Goal: Answer question/provide support

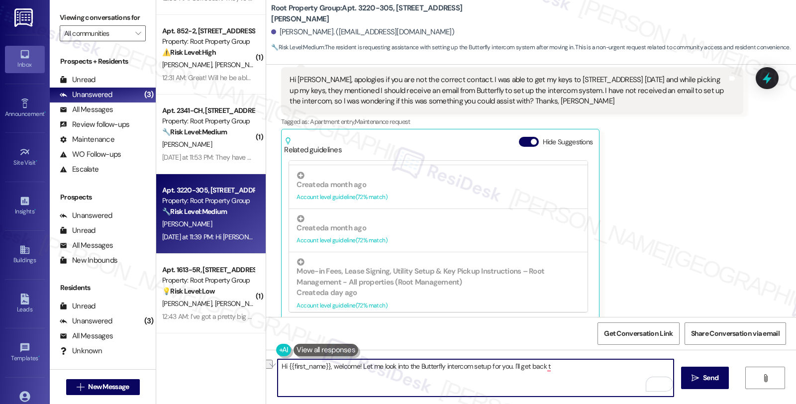
scroll to position [276, 0]
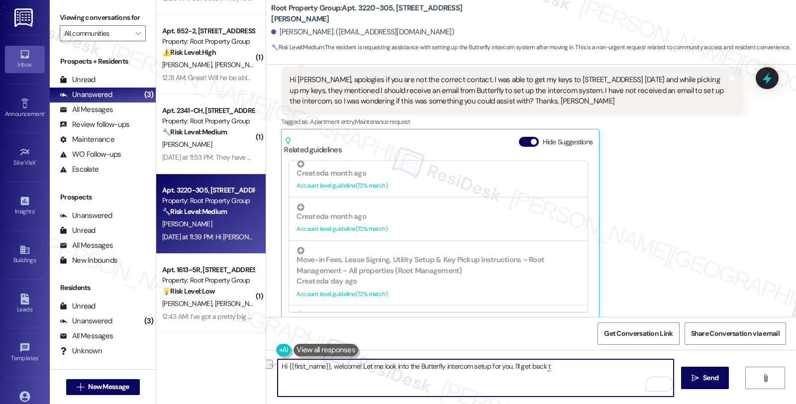
click at [327, 366] on textarea "Hi {{first_name}}, welcome! Let me look into the Butterfly intercom setup for y…" at bounding box center [475, 377] width 396 height 37
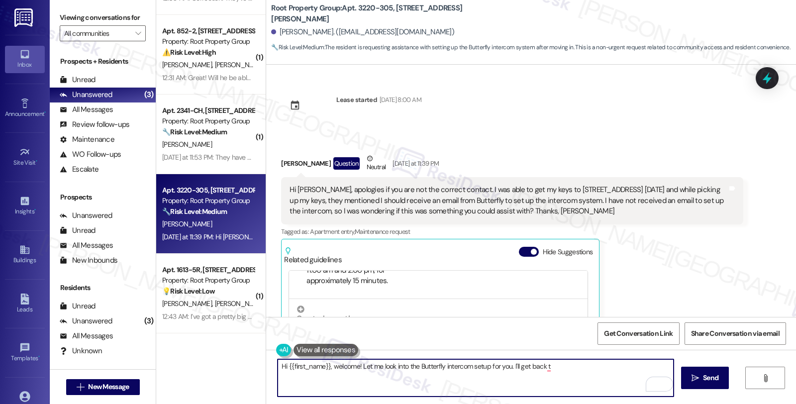
scroll to position [450, 0]
click at [567, 366] on textarea "Hi {{first_name}}, welcome! Let me look into the Butterfly intercom setup for y…" at bounding box center [475, 377] width 396 height 37
click at [334, 364] on textarea "Hi {{first_name}}, welcome! Let me look into the Butterfly intercom setup for y…" at bounding box center [475, 377] width 396 height 37
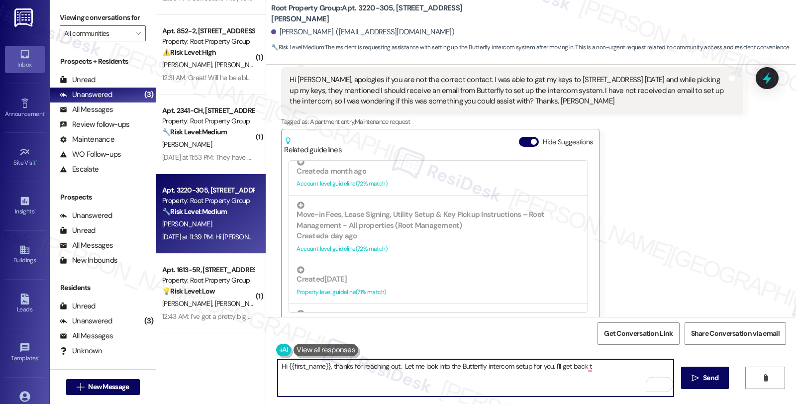
scroll to position [442, 0]
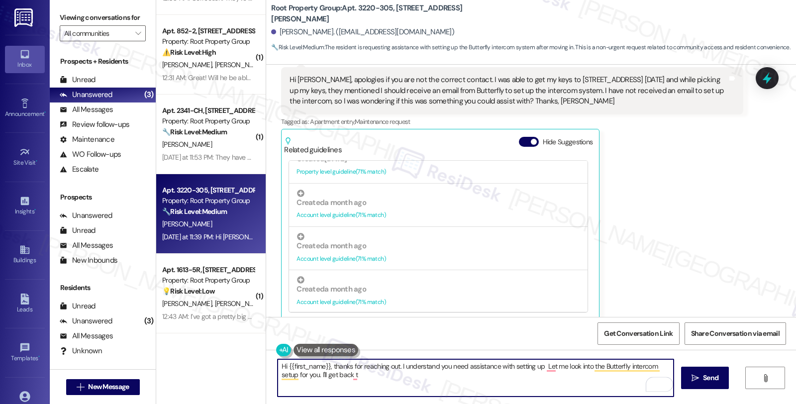
click at [537, 369] on textarea "Hi {{first_name}}, thanks for reaching out. I understand you need assistance wi…" at bounding box center [475, 377] width 396 height 37
click at [581, 380] on textarea "Hi {{first_name}}, thanks for reaching out. I understand you need assistance wi…" at bounding box center [475, 377] width 396 height 37
click at [604, 367] on textarea "Hi {{first_name}}, thanks for reaching out. I understand you need assistance wi…" at bounding box center [475, 377] width 396 height 37
click at [408, 373] on textarea "Hi {{first_name}}, thanks for reaching out. I understand you need assistance wi…" at bounding box center [475, 377] width 396 height 37
click at [520, 375] on textarea "Hi {{first_name}}, thanks for reaching out. I understand you need assistance wi…" at bounding box center [475, 377] width 396 height 37
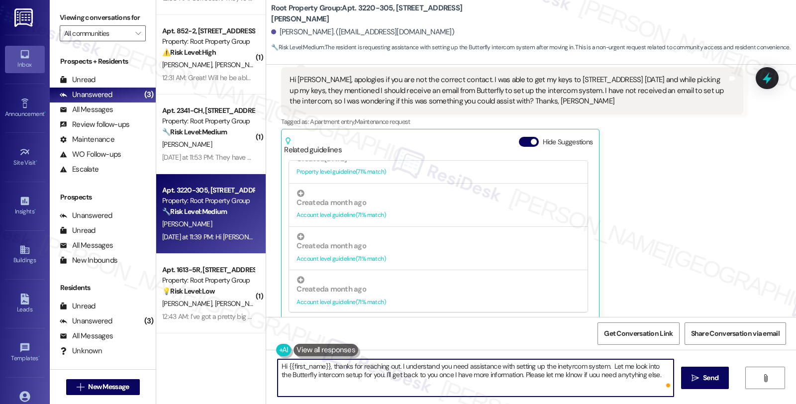
click at [575, 375] on textarea "Hi {{first_name}}, thanks for reaching out. I understand you need assistance wi…" at bounding box center [475, 377] width 396 height 37
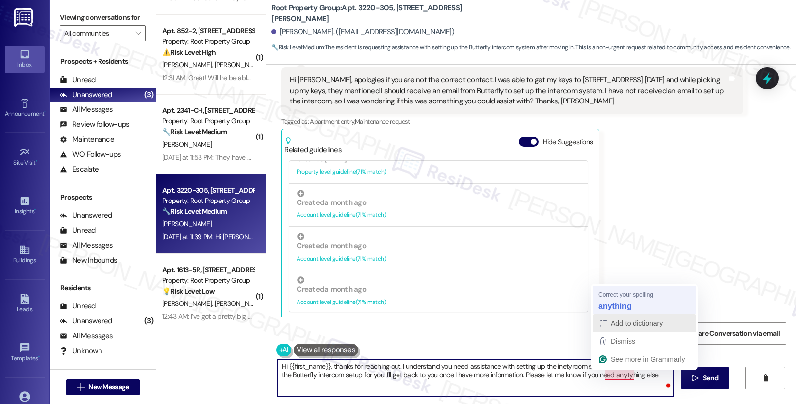
type textarea "Hi {{first_name}}, thanks for reaching out. I understand you need assistance wi…"
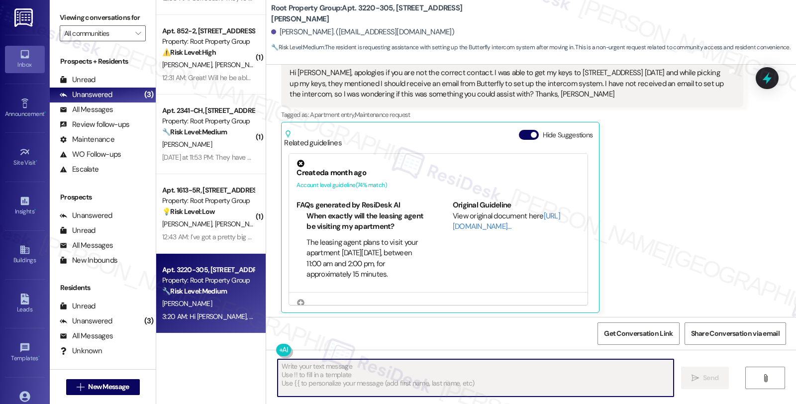
scroll to position [530, 0]
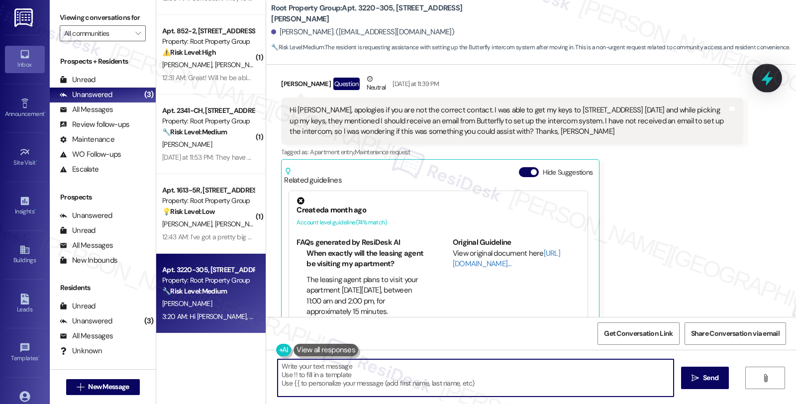
click at [765, 80] on icon at bounding box center [767, 78] width 12 height 15
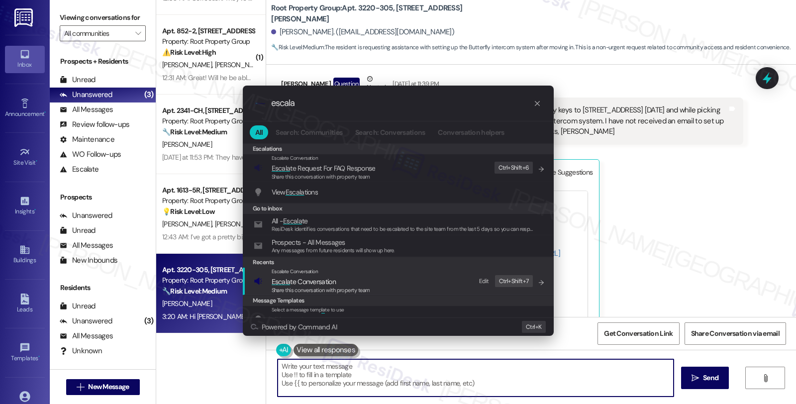
type input "escala"
click at [300, 277] on span "Escala te Conversation" at bounding box center [304, 281] width 64 height 9
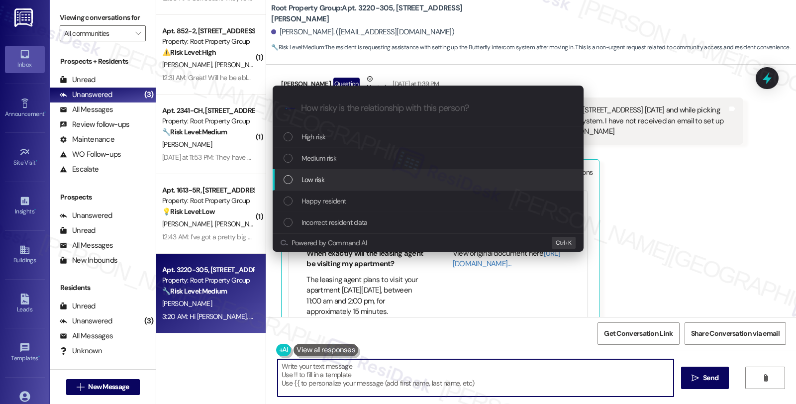
click at [313, 174] on span "Low risk" at bounding box center [312, 179] width 23 height 11
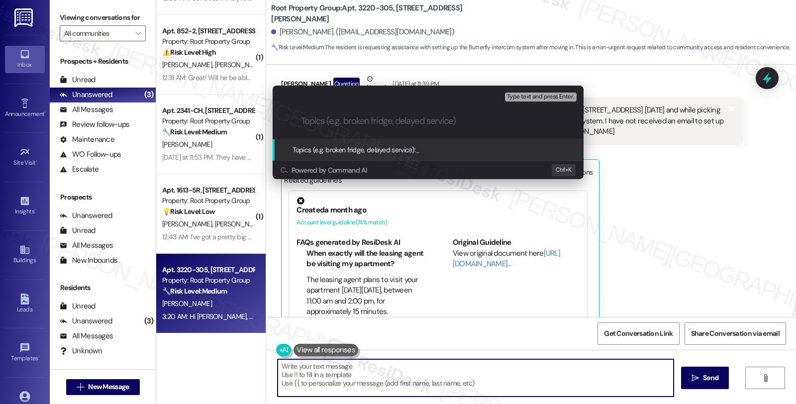
click at [316, 125] on input "Topics (e.g. broken fridge, delayed service)" at bounding box center [436, 121] width 270 height 10
type input "Intercom set up"
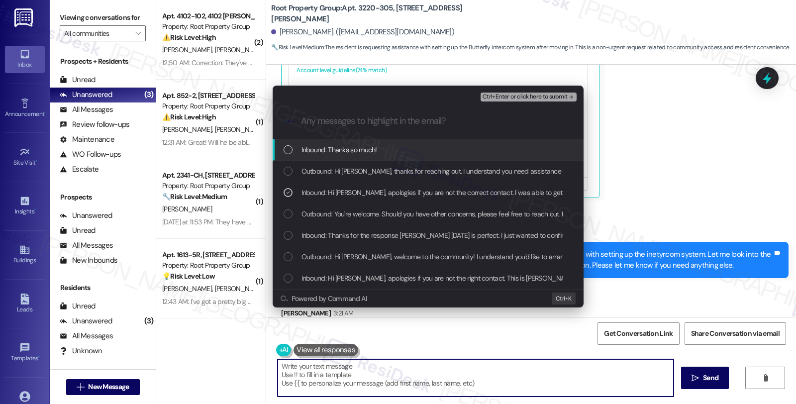
scroll to position [710, 0]
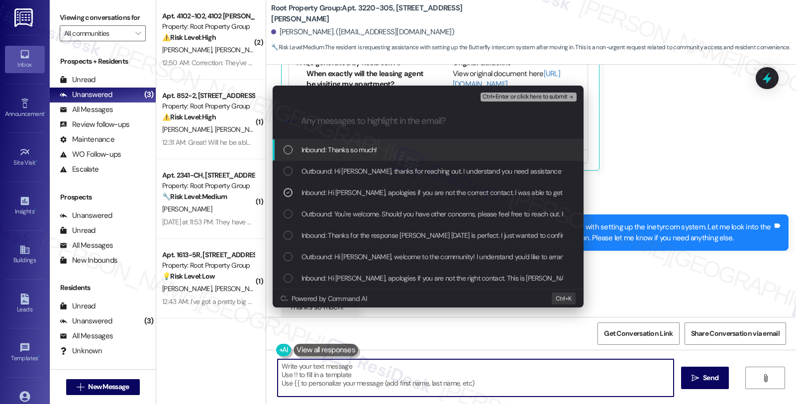
click at [520, 96] on span "Ctrl+Enter or click here to submit" at bounding box center [524, 96] width 85 height 7
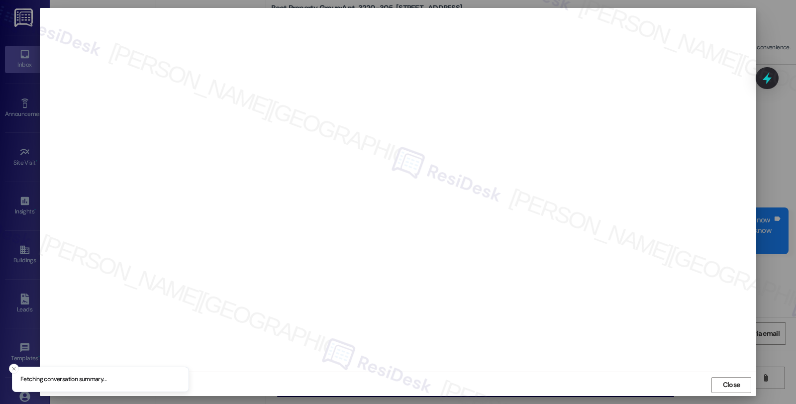
scroll to position [0, 0]
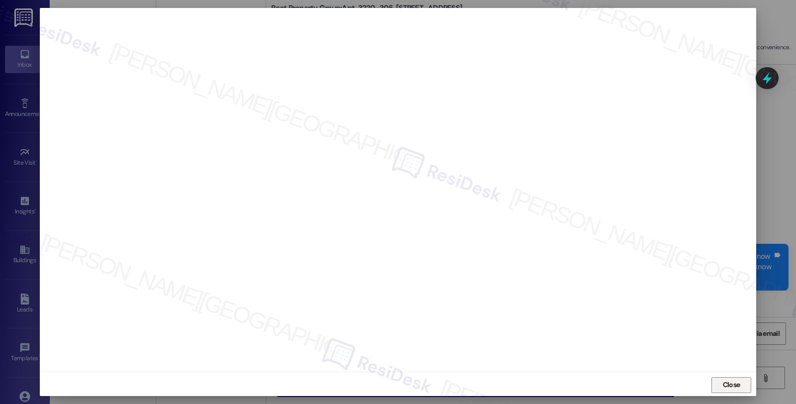
click at [729, 379] on span "Close" at bounding box center [731, 384] width 17 height 10
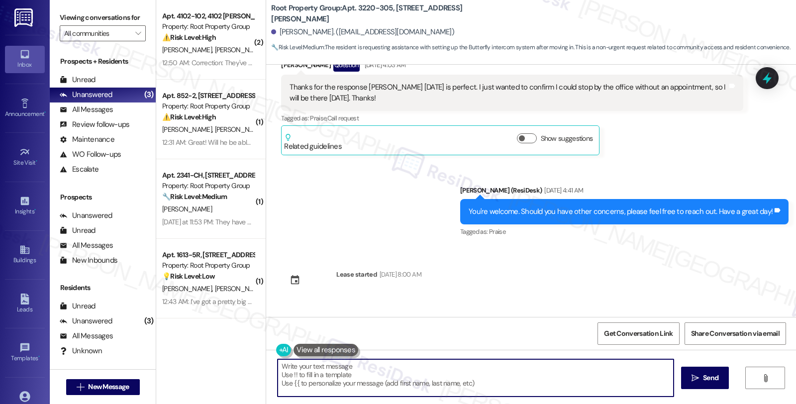
scroll to position [221, 0]
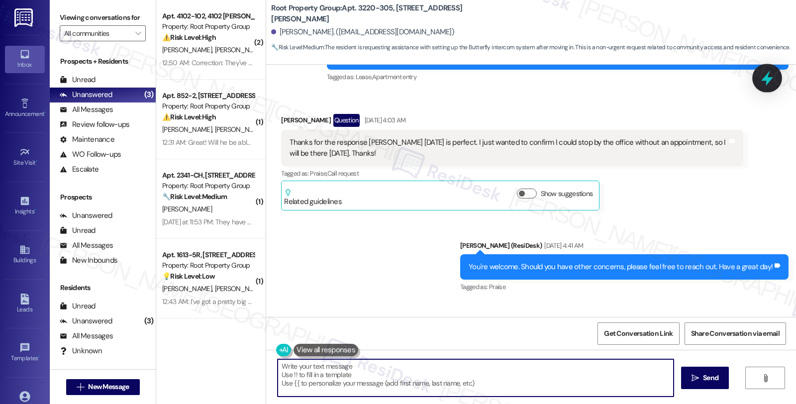
click at [766, 82] on icon at bounding box center [766, 78] width 17 height 17
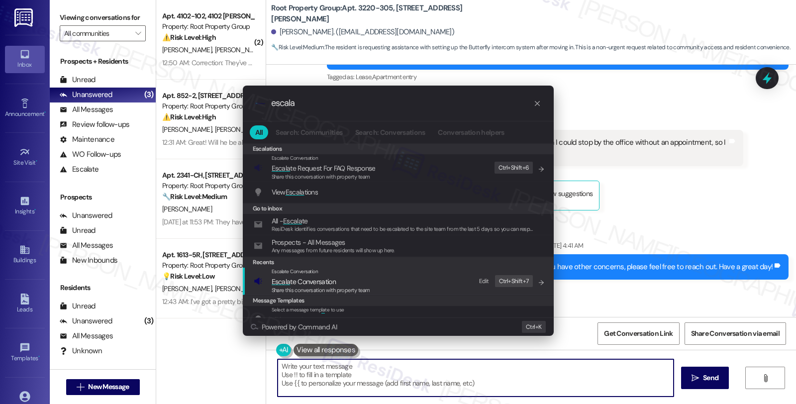
type input "escala"
click at [343, 277] on span "Escala te Conversation" at bounding box center [321, 281] width 98 height 11
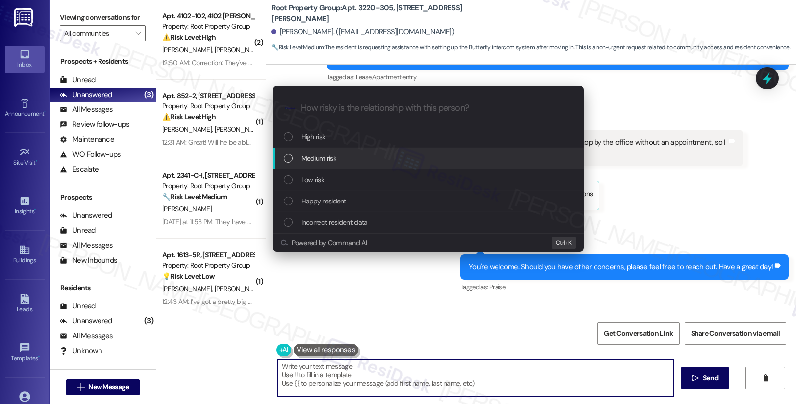
click at [320, 158] on span "Medium risk" at bounding box center [318, 158] width 35 height 11
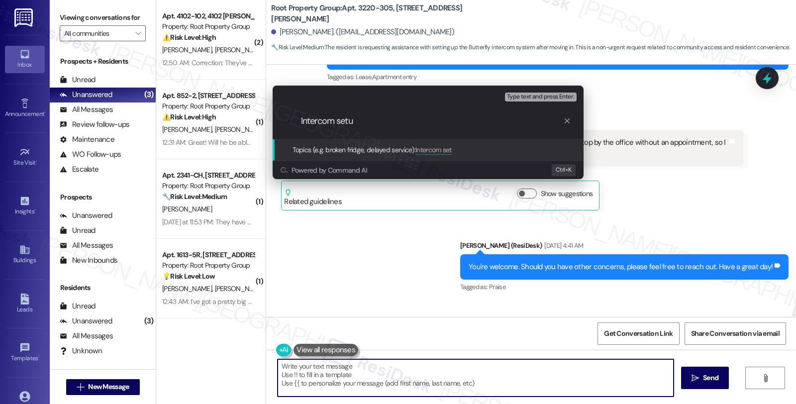
type input "Intercom setup"
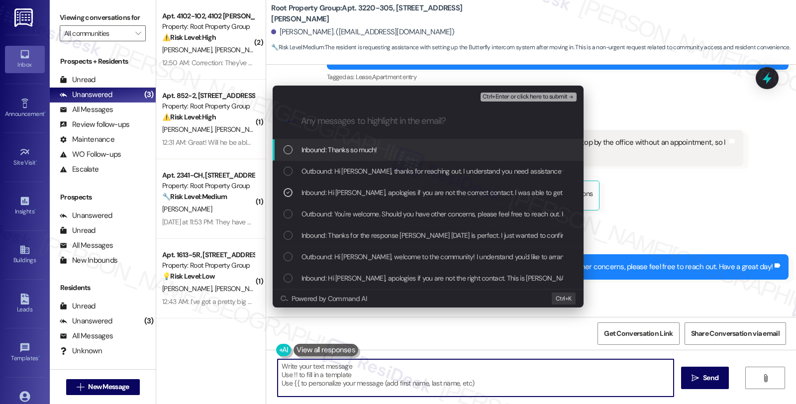
click at [514, 95] on span "Ctrl+Enter or click here to submit" at bounding box center [524, 96] width 85 height 7
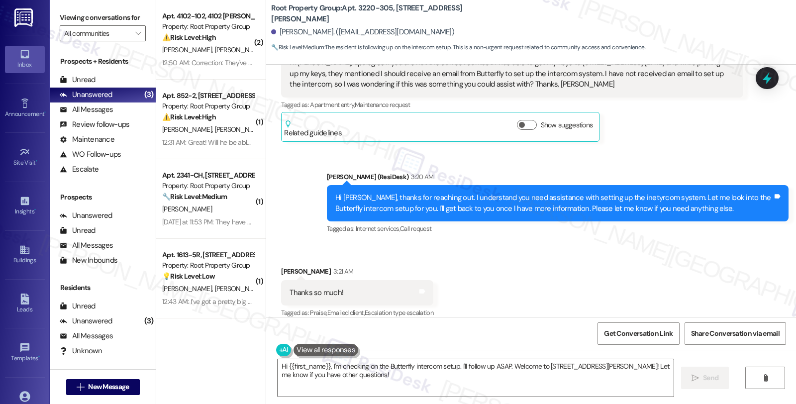
scroll to position [578, 0]
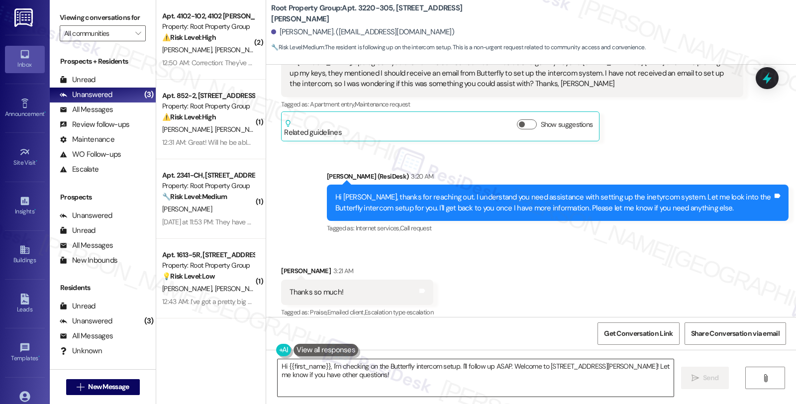
click at [355, 374] on textarea "Hi {{first_name}}, I'm checking on the Butterfly intercom setup. I'll follow up…" at bounding box center [475, 377] width 396 height 37
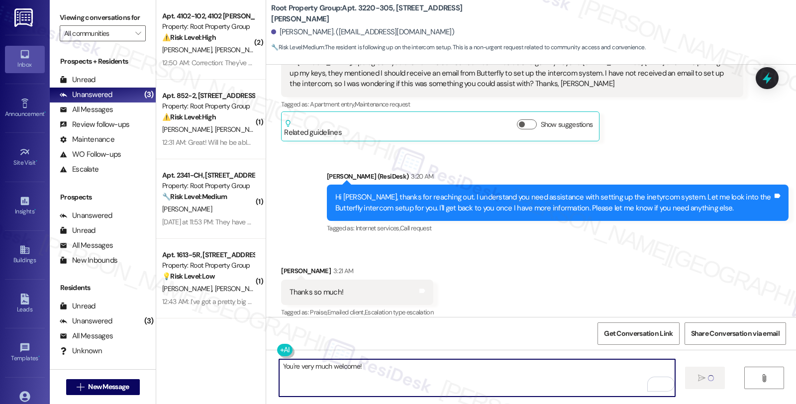
type textarea "You're very much welcome!"
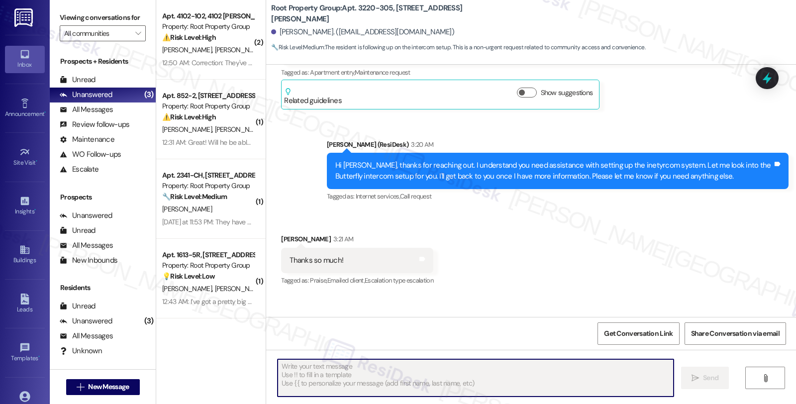
scroll to position [647, 0]
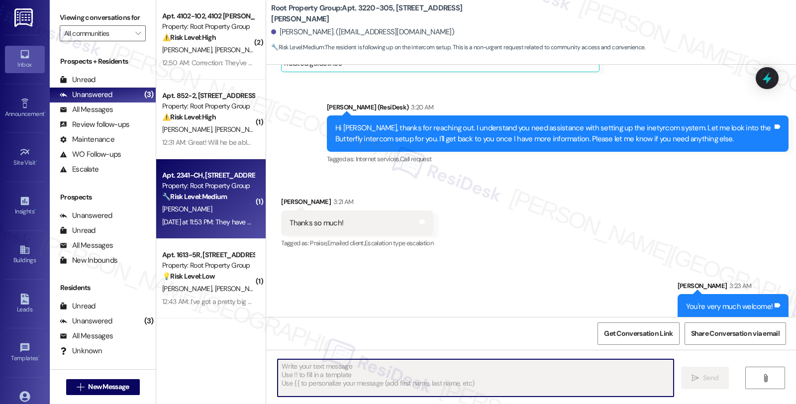
click at [231, 227] on div "Yesterday at 11:53 PM: They have and are working as we speak! Thank you for fol…" at bounding box center [208, 222] width 94 height 12
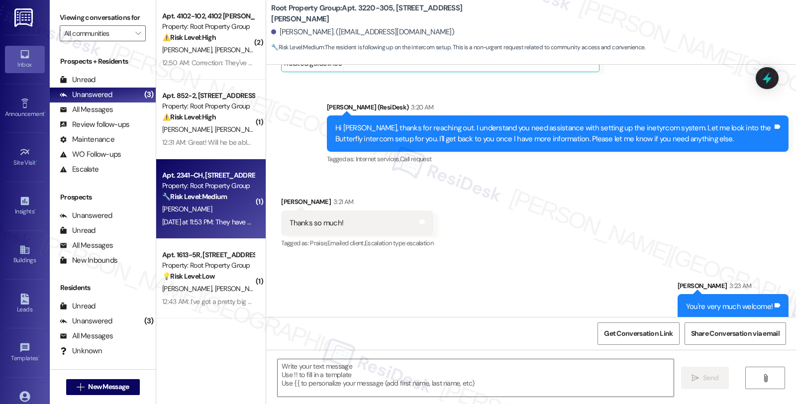
type textarea "Fetching suggested responses. Please feel free to read through the conversation…"
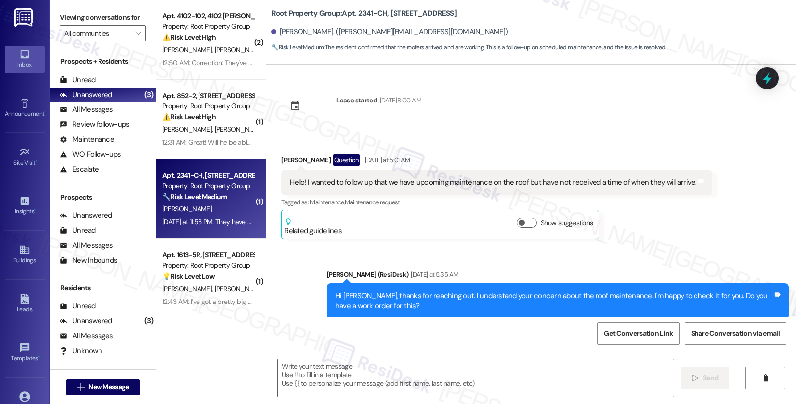
scroll to position [1066, 0]
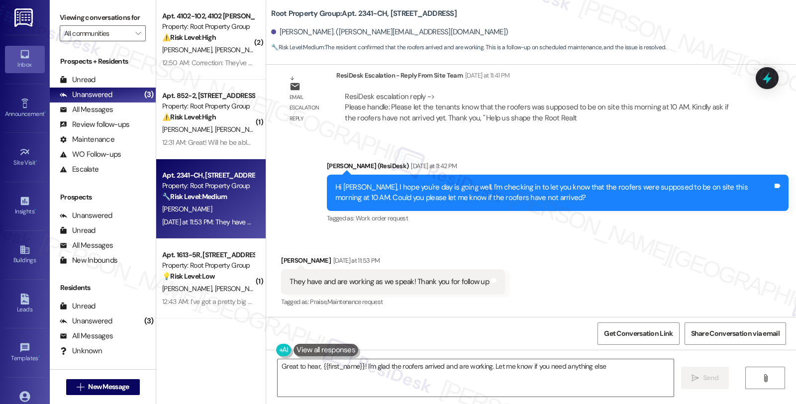
type textarea "Great to hear, {{first_name}}! I'm glad the roofers arrived and are working. Le…"
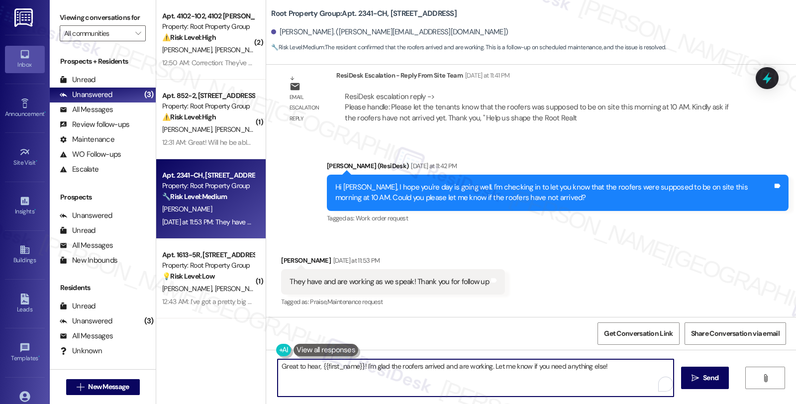
click at [633, 365] on textarea "Great to hear, {{first_name}}! I'm glad the roofers arrived and are working. Le…" at bounding box center [475, 377] width 396 height 37
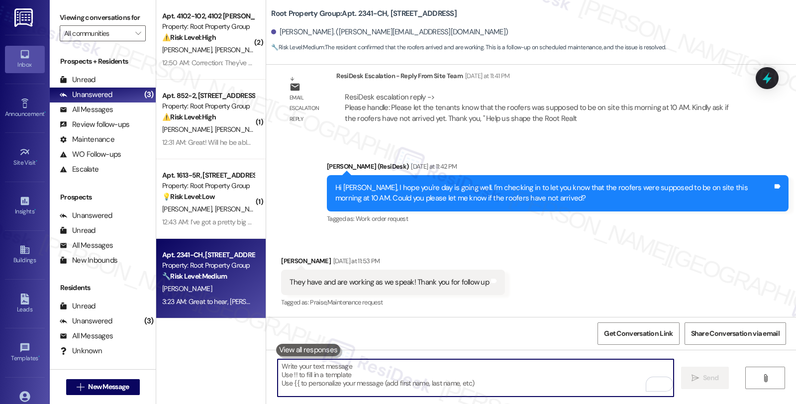
scroll to position [1135, 0]
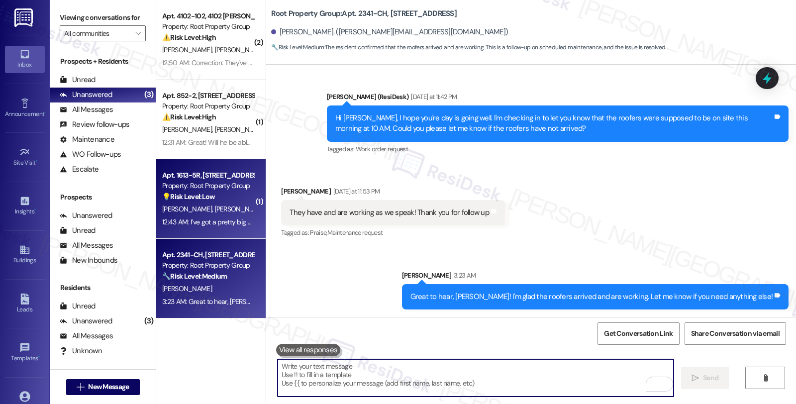
click at [221, 194] on div "💡 Risk Level: Low The resident is asking about moving a couch and using the ele…" at bounding box center [208, 196] width 92 height 10
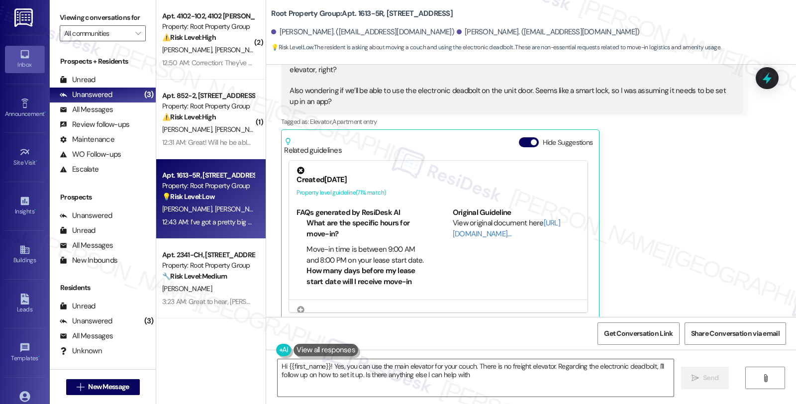
type textarea "Hi {{first_name}}! Yes, you can use the main elevator for your couch. There is …"
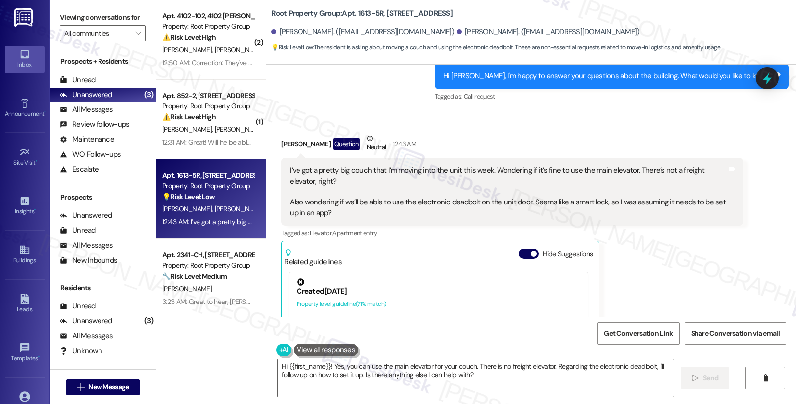
scroll to position [344, 0]
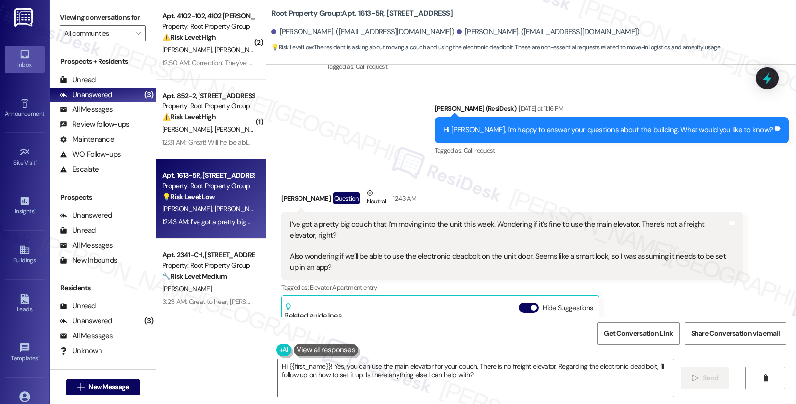
click at [302, 219] on div "I’ve got a pretty big couch that I’m moving into the unit this week. Wondering …" at bounding box center [507, 245] width 437 height 53
drag, startPoint x: 296, startPoint y: 247, endPoint x: 384, endPoint y: 247, distance: 88.0
click at [384, 247] on div "I’ve got a pretty big couch that I’m moving into the unit this week. Wondering …" at bounding box center [507, 245] width 437 height 53
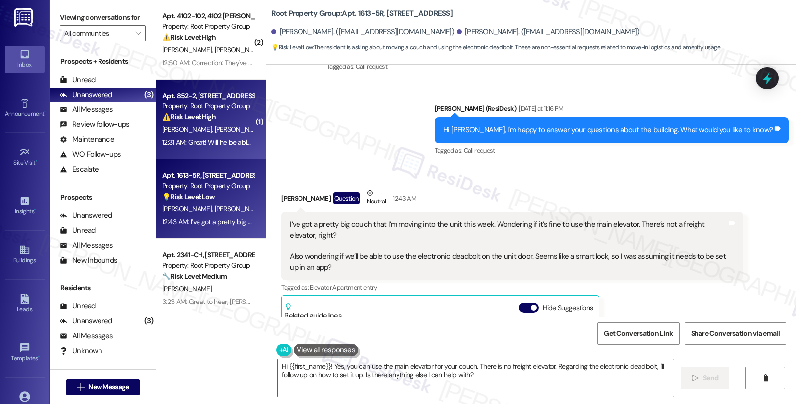
click at [215, 133] on span "M. Stemmler" at bounding box center [240, 129] width 50 height 9
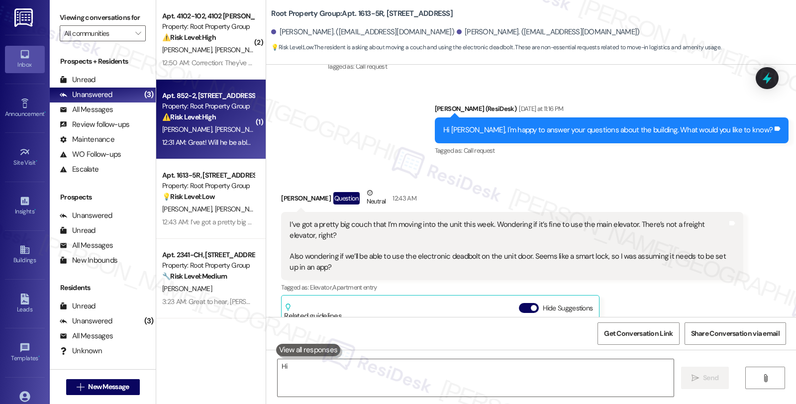
type textarea "Hi"
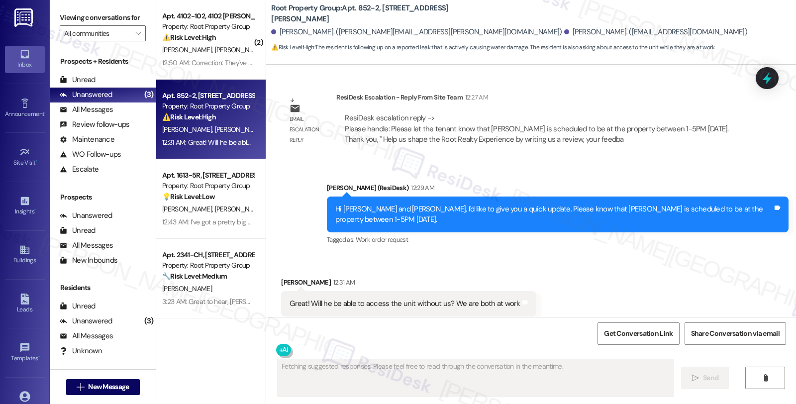
scroll to position [2475, 0]
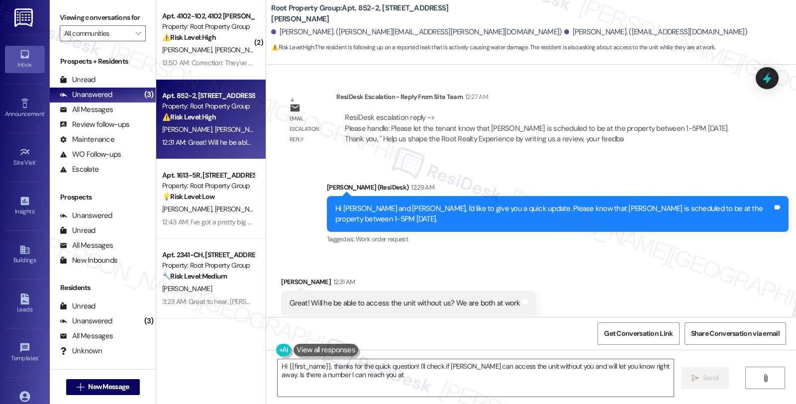
type textarea "Hi {{first_name}}, thanks for the quick question! I'll check if Julian can acce…"
drag, startPoint x: 281, startPoint y: 282, endPoint x: 505, endPoint y: 282, distance: 224.3
click at [505, 298] on div "Great! Will he be able to access the unit without us? We are both at work" at bounding box center [404, 303] width 232 height 10
copy div "Great! Will he be able to access the unit without us? We are both at work"
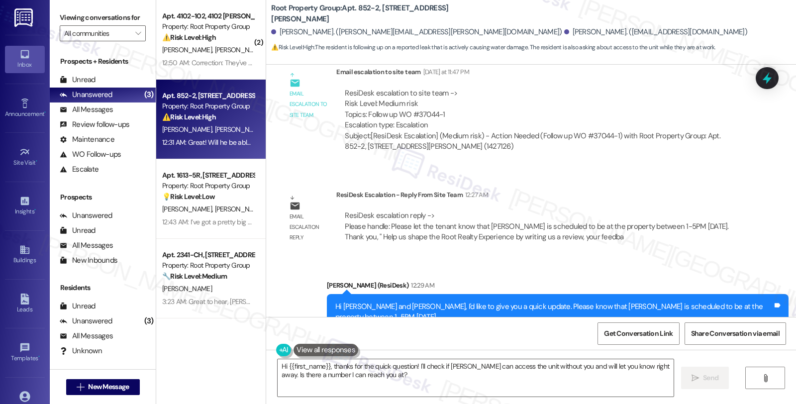
scroll to position [2365, 0]
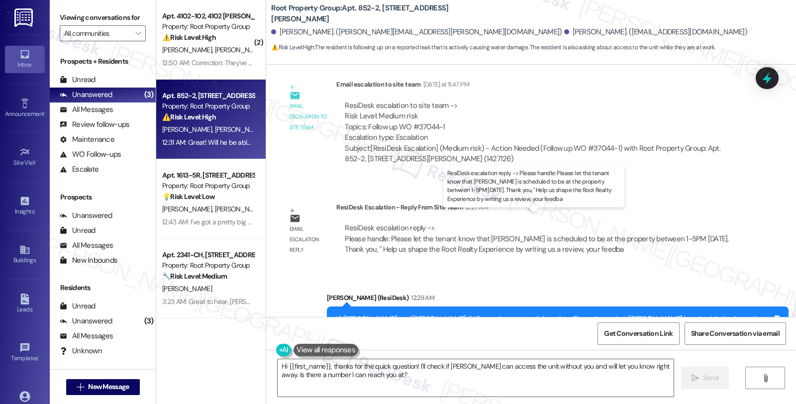
copy div "Great! Will he be able to access the unit without us? We are both at work"
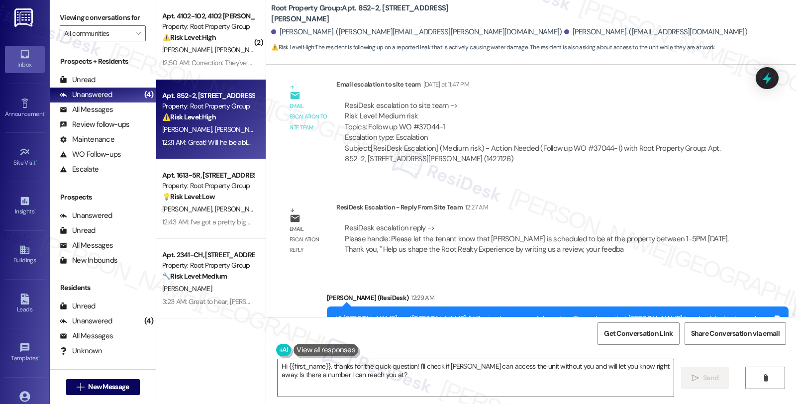
click at [646, 202] on div "ResiDesk Escalation - Reply From Site Team 12:27 AM" at bounding box center [539, 209] width 406 height 14
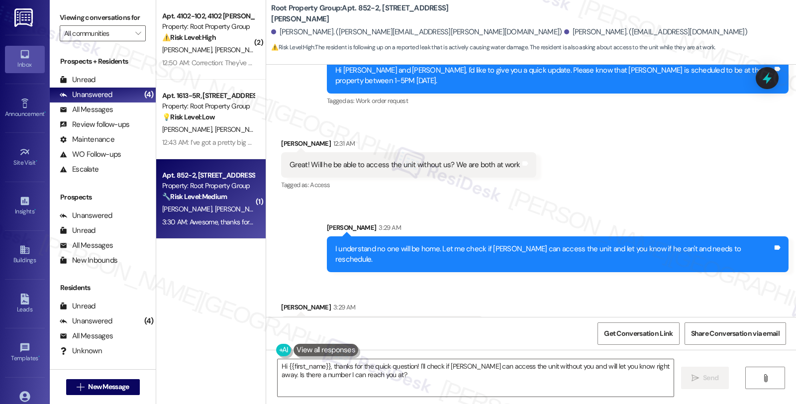
scroll to position [2683, 0]
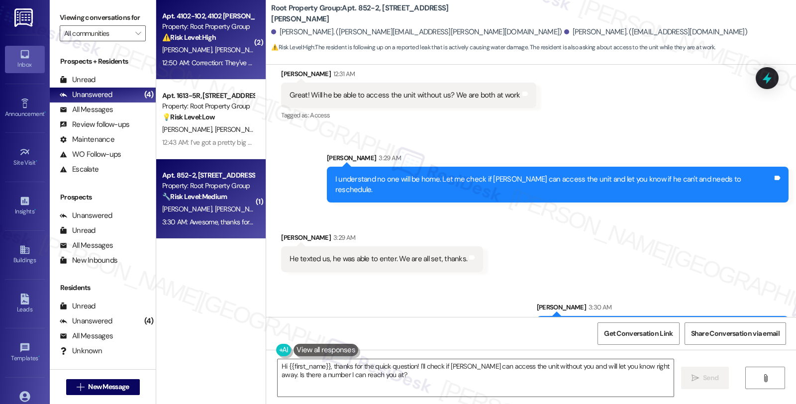
click at [224, 47] on div "W. Spencer D. Shah" at bounding box center [208, 50] width 94 height 12
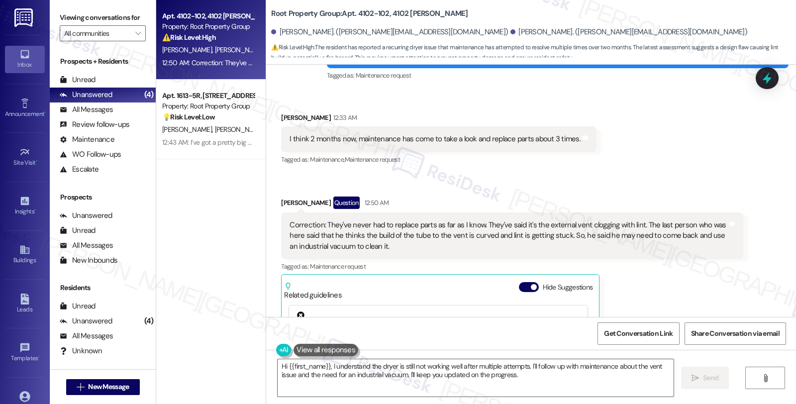
scroll to position [3222, 0]
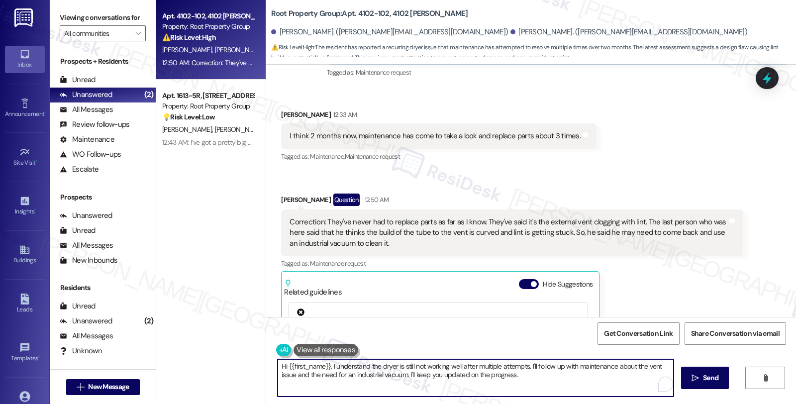
drag, startPoint x: 275, startPoint y: 366, endPoint x: 555, endPoint y: 372, distance: 280.0
click at [555, 372] on textarea "Hi {{first_name}}, I understand the dryer is still not working well after multi…" at bounding box center [475, 377] width 396 height 37
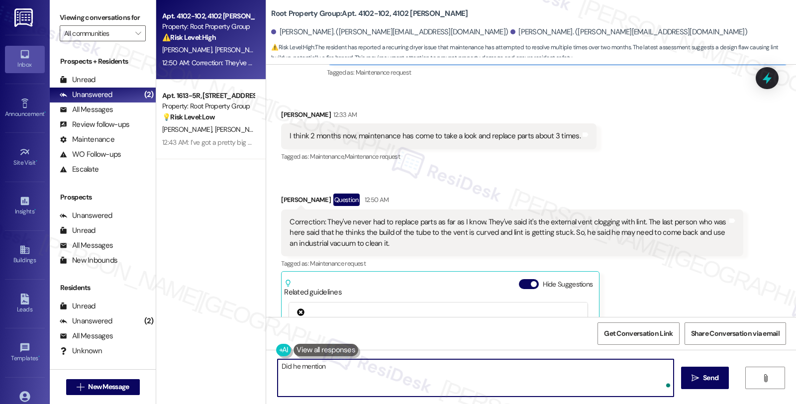
type textarea "Did he mention w"
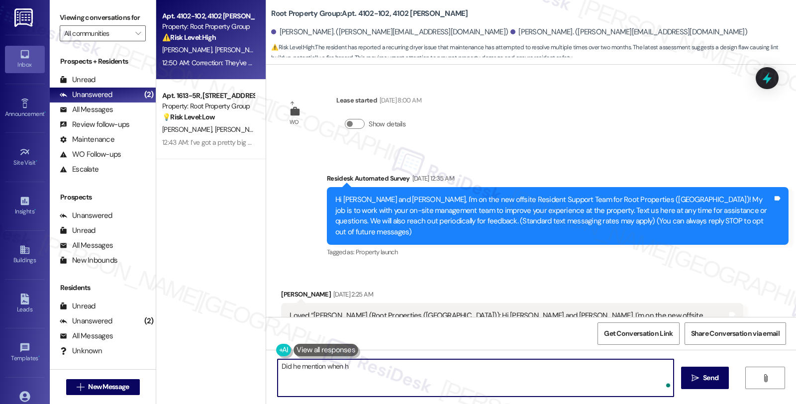
scroll to position [3222, 0]
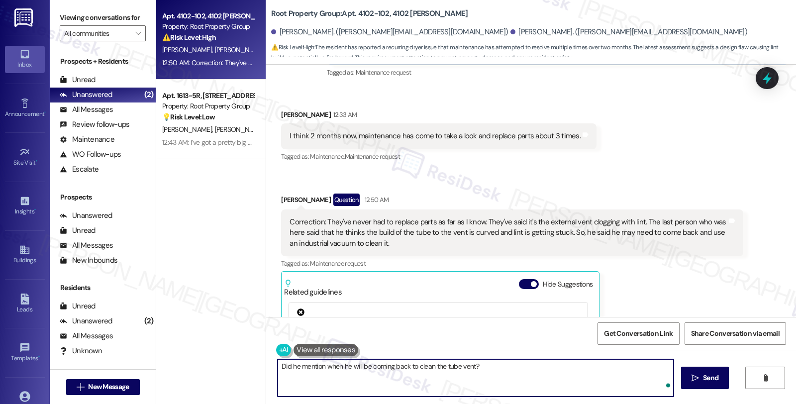
type textarea "Did he mention when he will be coming back to clean the tube vent?"
click at [528, 369] on textarea "Did he mention when he will be coming back to clean the tube vent?" at bounding box center [475, 377] width 396 height 37
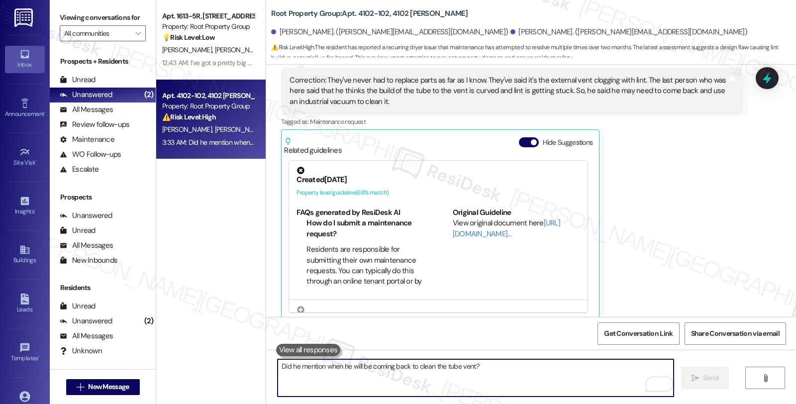
scroll to position [3402, 0]
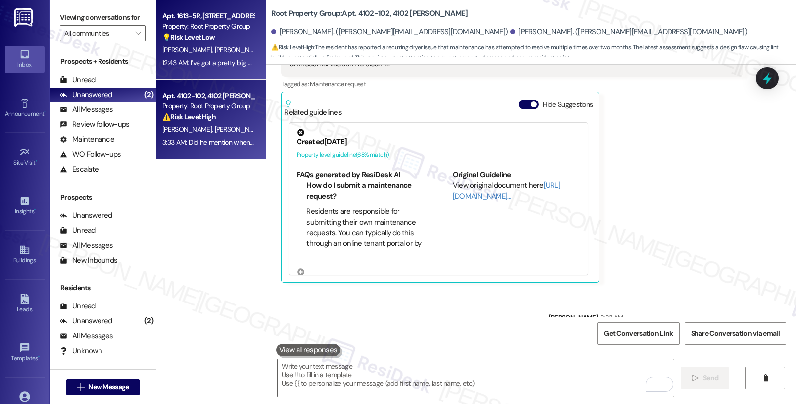
click at [236, 58] on div "12:43 AM: I’ve got a pretty big couch that I’m moving into the unit this week. …" at bounding box center [606, 62] width 888 height 9
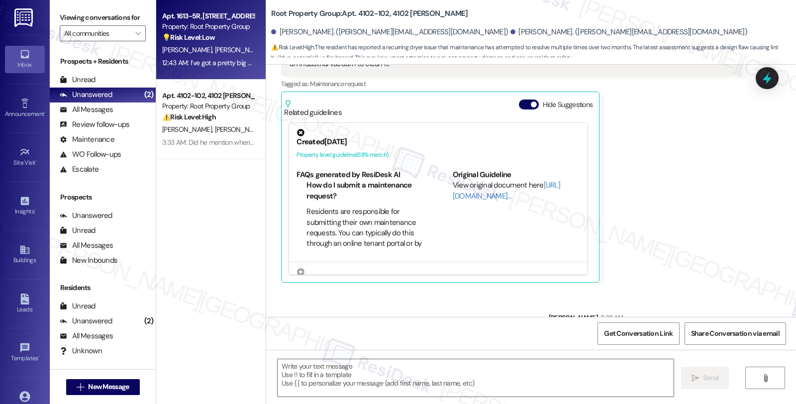
type textarea "Fetching suggested responses. Please feel free to read through the conversation…"
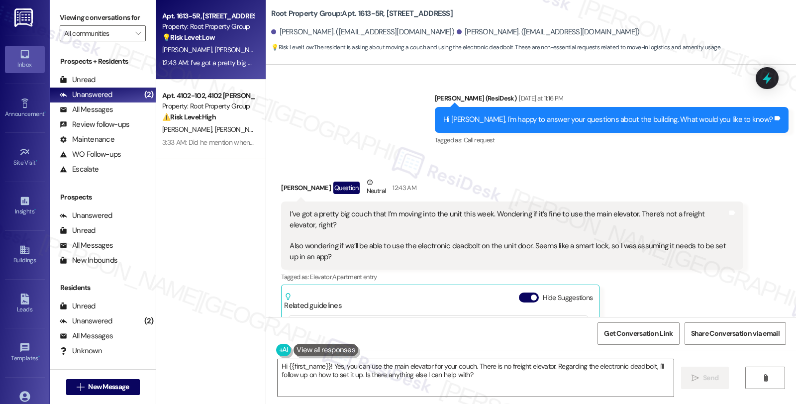
scroll to position [344, 0]
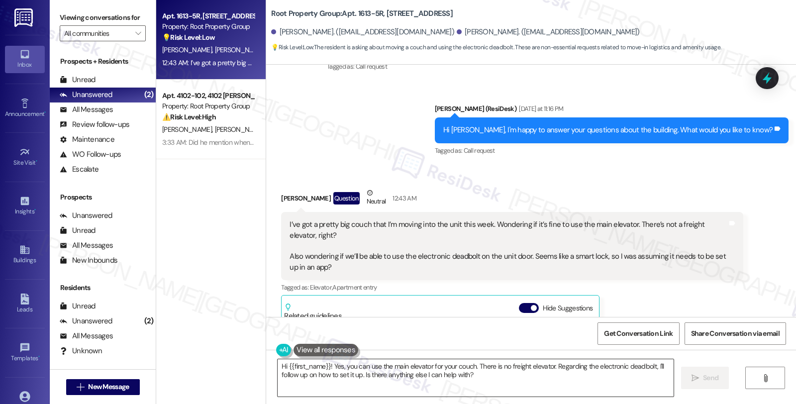
click at [277, 366] on textarea "Hi {{first_name}}! Yes, you can use the main elevator for your couch. There is …" at bounding box center [475, 377] width 396 height 37
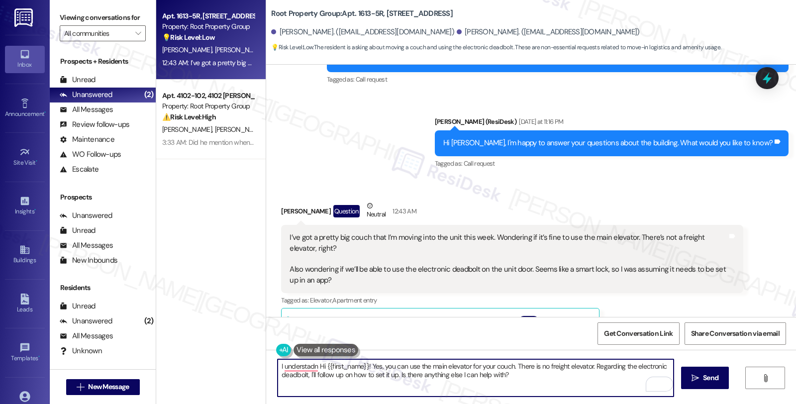
scroll to position [510, 0]
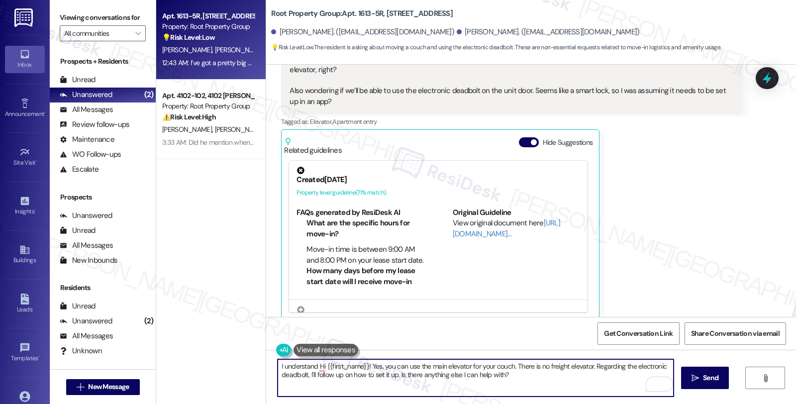
click at [304, 364] on textarea "I understand Hi {{first_name}}! Yes, you can use the main elevator for your cou…" at bounding box center [475, 377] width 396 height 37
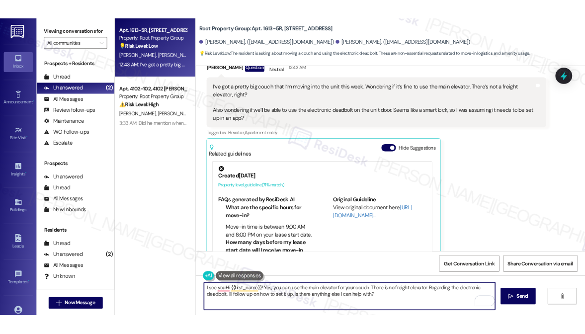
scroll to position [455, 0]
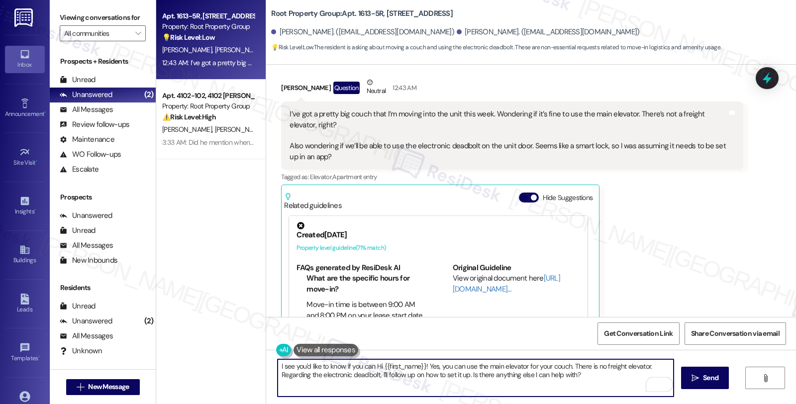
click at [456, 366] on textarea "I see you'd like to know if you can Hi {{first_name}}! Yes, you can use the mai…" at bounding box center [475, 377] width 396 height 37
click at [474, 365] on textarea "I see you'd like to know if you can use the main elevator for your couch. There…" at bounding box center [475, 377] width 396 height 37
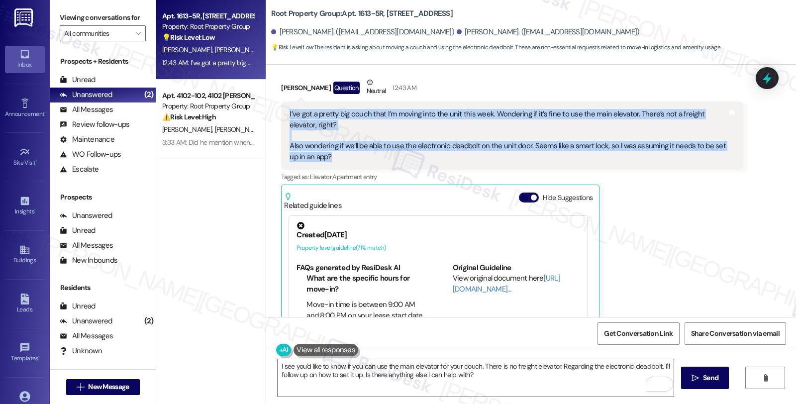
drag, startPoint x: 326, startPoint y: 141, endPoint x: 278, endPoint y: 101, distance: 61.8
click at [281, 101] on div "I’ve got a pretty big couch that I’m moving into the unit this week. Wondering …" at bounding box center [511, 135] width 461 height 68
copy div "I’ve got a pretty big couch that I’m moving into the unit this week. Wondering …"
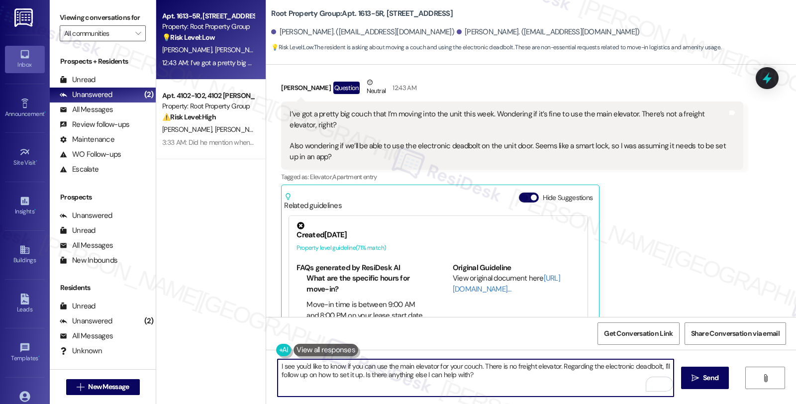
click at [481, 364] on textarea "I see you'd like to know if you can use the main elevator for your couch. There…" at bounding box center [475, 377] width 396 height 37
click at [479, 365] on textarea "I see you'd like to know if you can use the main elevator for your couch. There…" at bounding box center [475, 377] width 396 height 37
drag, startPoint x: 542, startPoint y: 367, endPoint x: 583, endPoint y: 388, distance: 46.3
click at [583, 388] on textarea "I see you'd like to know if you can use the main elevator for your couch. I und…" at bounding box center [475, 377] width 396 height 37
click at [617, 370] on textarea "I see you'd like to know if you can use the main elevator for your couch. I und…" at bounding box center [475, 377] width 396 height 37
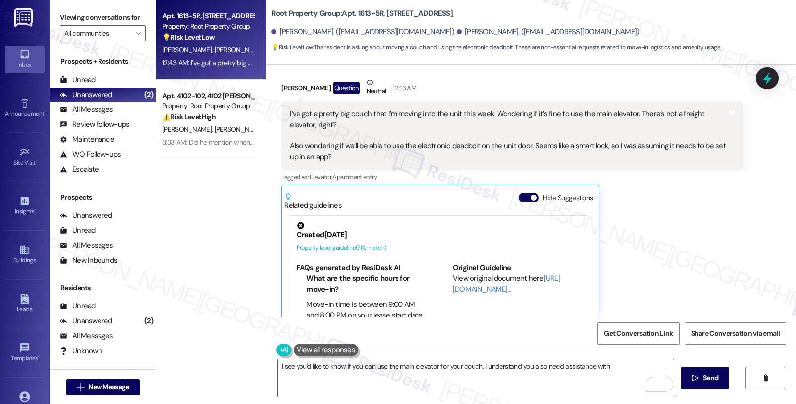
click at [660, 222] on div "[PERSON_NAME] Question Neutral 12:43 AM I’ve got a pretty big couch that I’m mo…" at bounding box center [511, 226] width 461 height 298
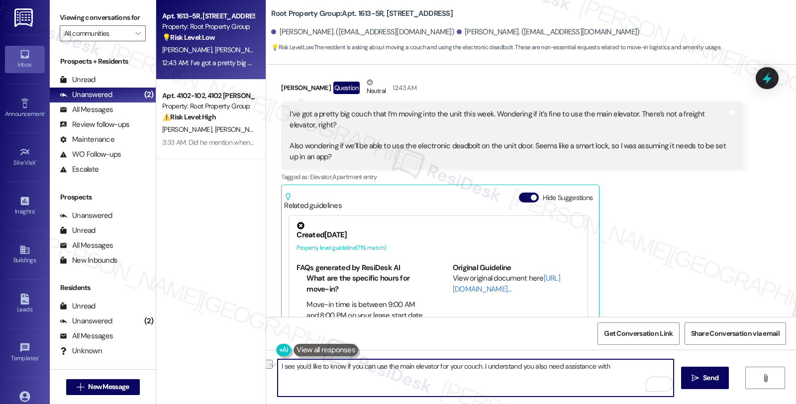
drag, startPoint x: 540, startPoint y: 365, endPoint x: 641, endPoint y: 365, distance: 101.4
click at [641, 365] on textarea "I see you'd like to know if you can use the main elevator for your couch. I und…" at bounding box center [475, 377] width 396 height 37
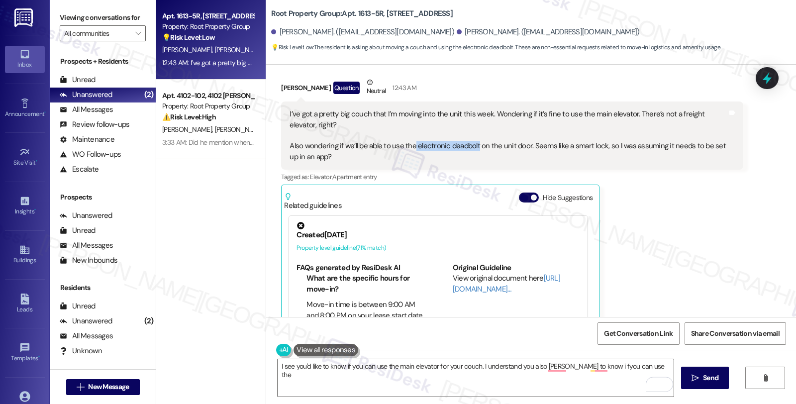
drag, startPoint x: 407, startPoint y: 136, endPoint x: 469, endPoint y: 131, distance: 62.9
click at [469, 131] on div "I’ve got a pretty big couch that I’m moving into the unit this week. Wondering …" at bounding box center [507, 135] width 437 height 53
copy div "electronic deadbolt"
click at [642, 365] on textarea "I see you'd like to know if you can use the main elevator for your couch. I und…" at bounding box center [475, 377] width 396 height 37
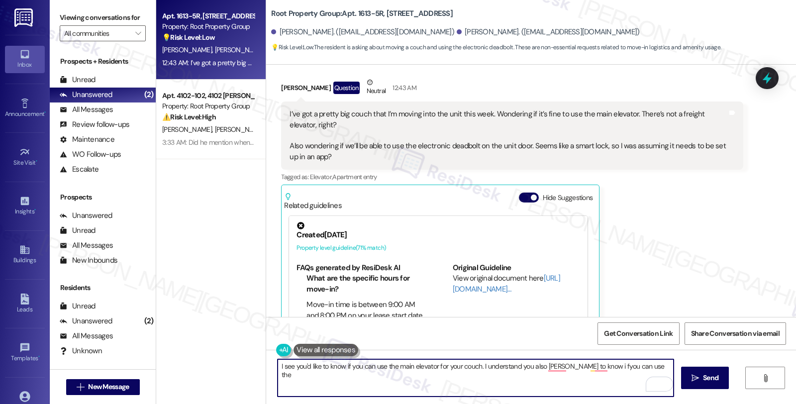
paste textarea "electronic deadbolt"
click at [584, 364] on textarea "I see you'd like to know if you can use the main elevator for your couch. I und…" at bounding box center [475, 377] width 396 height 37
click at [340, 377] on textarea "I see you'd like to know if you can use the main elevator for your couch. I und…" at bounding box center [475, 377] width 396 height 37
click at [541, 365] on textarea "I see you'd like to know if you can use the main elevator for your couch. I und…" at bounding box center [475, 377] width 396 height 37
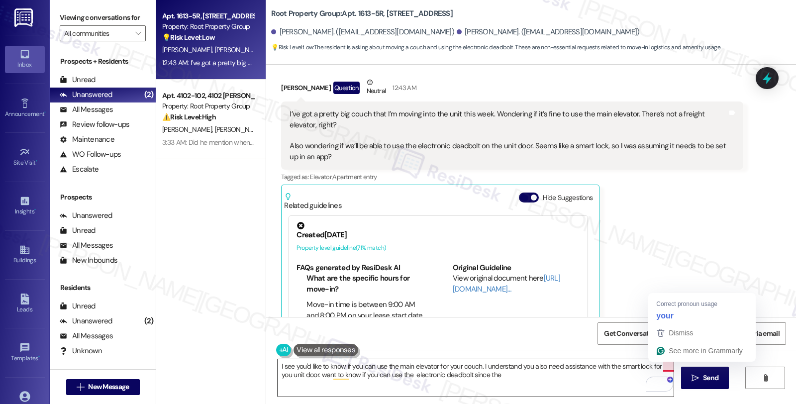
click at [528, 376] on textarea "I see you'd like to know if you can use the main elevator for your couch. I und…" at bounding box center [475, 377] width 396 height 37
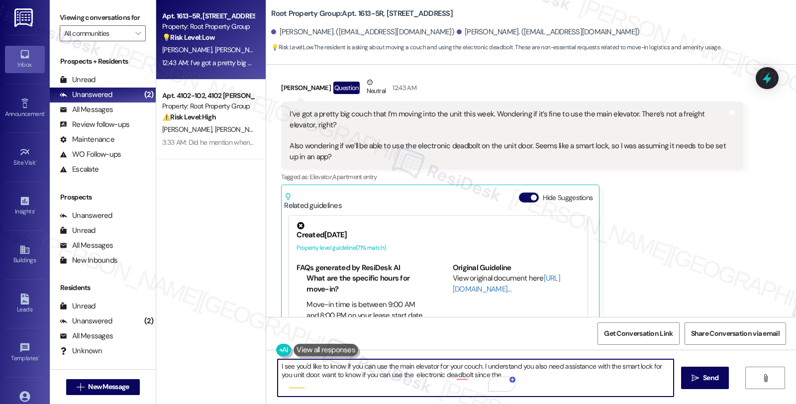
scroll to position [497, 0]
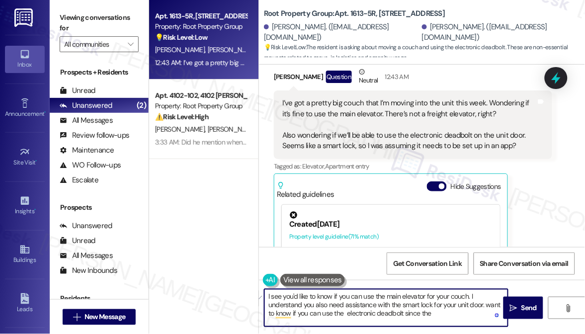
drag, startPoint x: 486, startPoint y: 304, endPoint x: 486, endPoint y: 319, distance: 14.4
click at [486, 319] on textarea "I see you'd like to know if you can use the main elevator for your couch. I und…" at bounding box center [387, 307] width 244 height 37
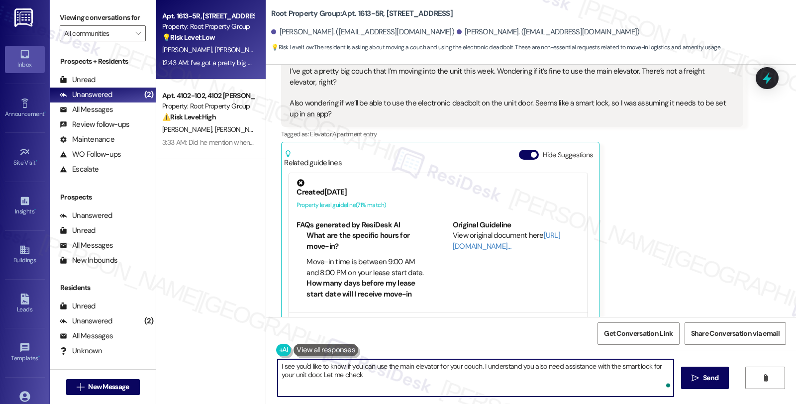
scroll to position [455, 0]
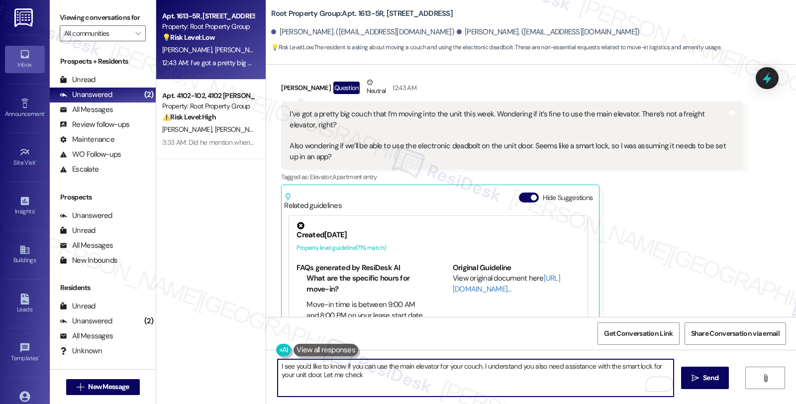
click at [478, 364] on textarea "I see you'd like to know if you can use the main elevator for your couch. I und…" at bounding box center [475, 377] width 396 height 37
click at [277, 392] on textarea "I see you'd like to know if you can use the main elevator for your couch. I'll …" at bounding box center [475, 377] width 396 height 37
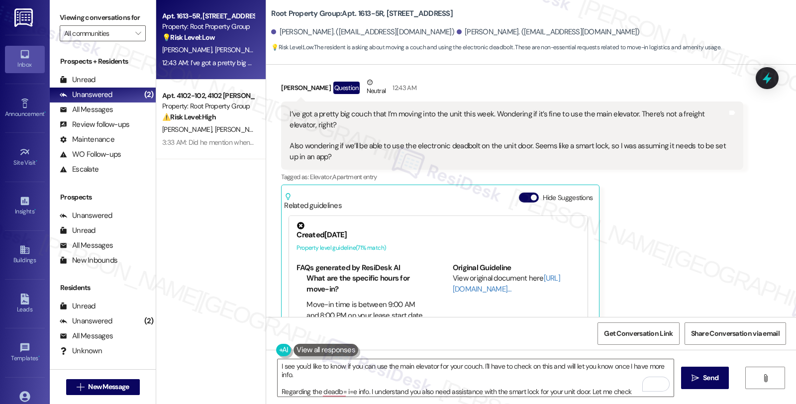
click at [408, 136] on div "I’ve got a pretty big couch that I’m moving into the unit this week. Wondering …" at bounding box center [507, 135] width 437 height 53
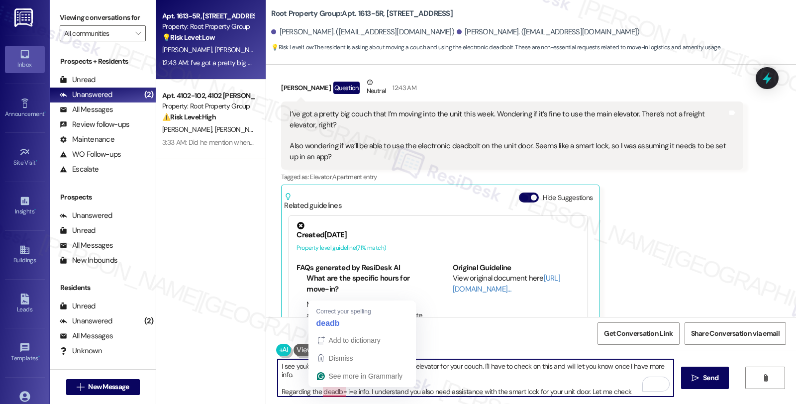
click at [317, 392] on textarea "I see you'd like to know if you can use the main elevator for your couch. I'll …" at bounding box center [475, 377] width 396 height 37
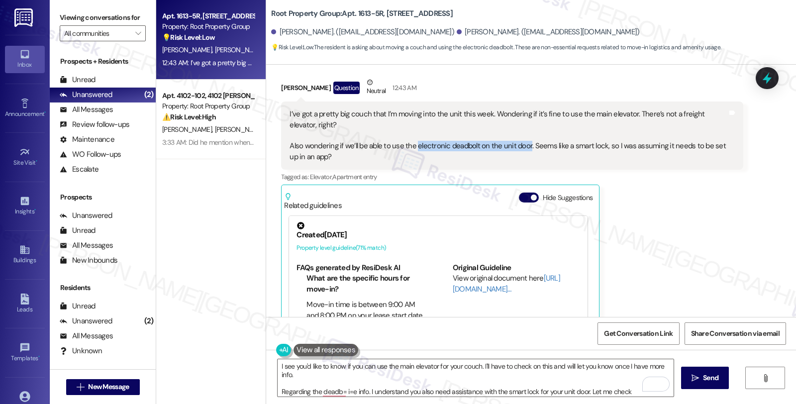
drag, startPoint x: 408, startPoint y: 136, endPoint x: 520, endPoint y: 136, distance: 111.9
click at [520, 136] on div "I’ve got a pretty big couch that I’m moving into the unit this week. Wondering …" at bounding box center [507, 135] width 437 height 53
copy div "electronic deadbolt on the unit door"
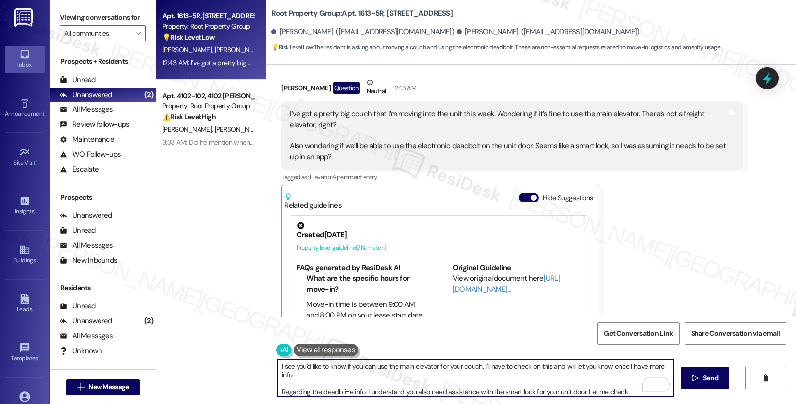
click at [322, 391] on textarea "I see you'd like to know if you can use the main elevator for your couch. I'll …" at bounding box center [475, 377] width 396 height 37
paste textarea "electronic deadbolt on the unit door"
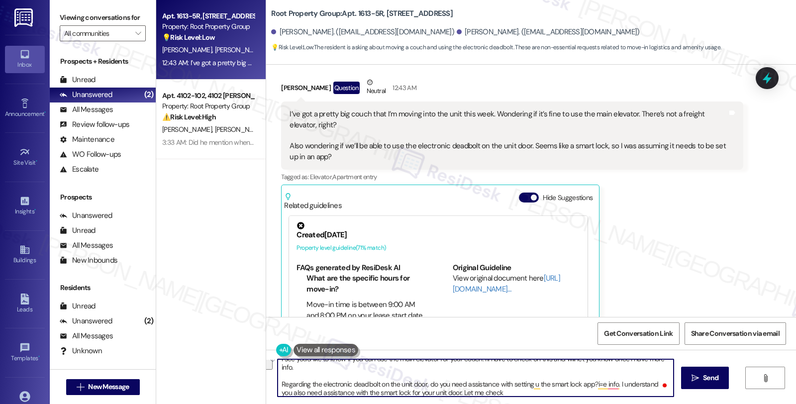
type textarea "I see you'd like to know if you can use the main elevator for your couch. I'll …"
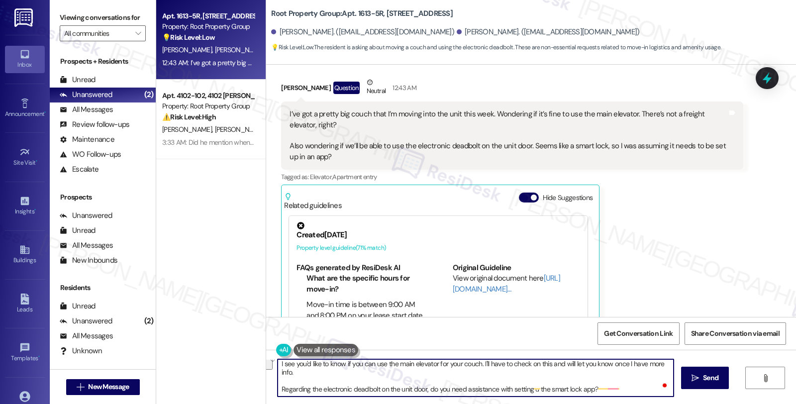
scroll to position [2, 0]
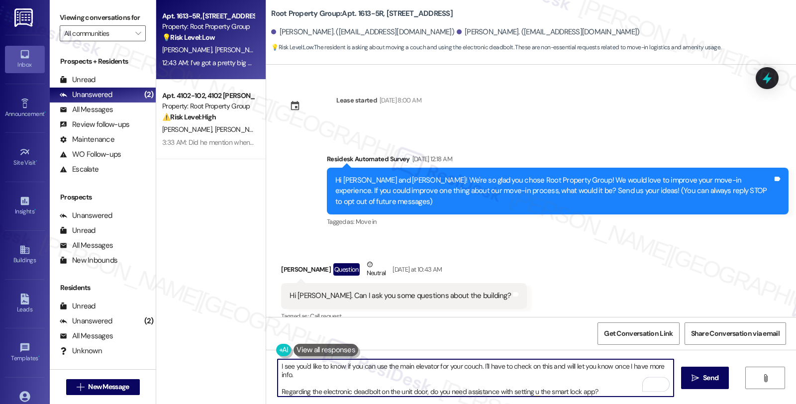
scroll to position [2, 0]
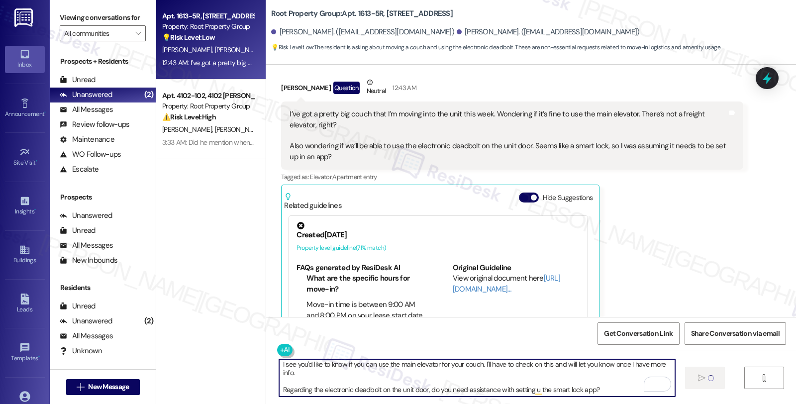
type textarea "I see you'd like to know if you can use the main elevator for your couch. I'll …"
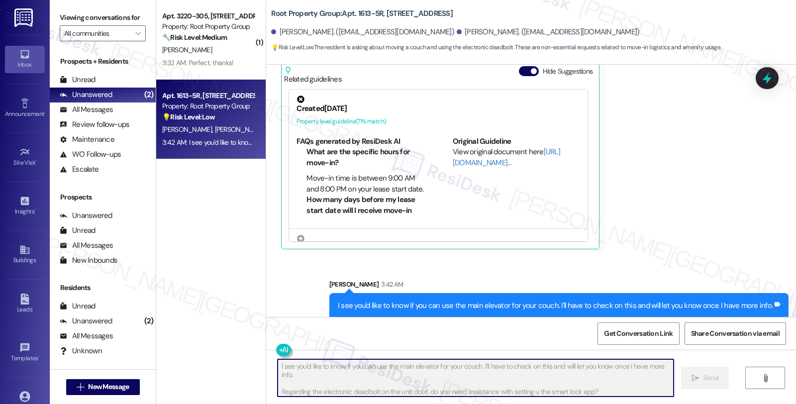
scroll to position [600, 0]
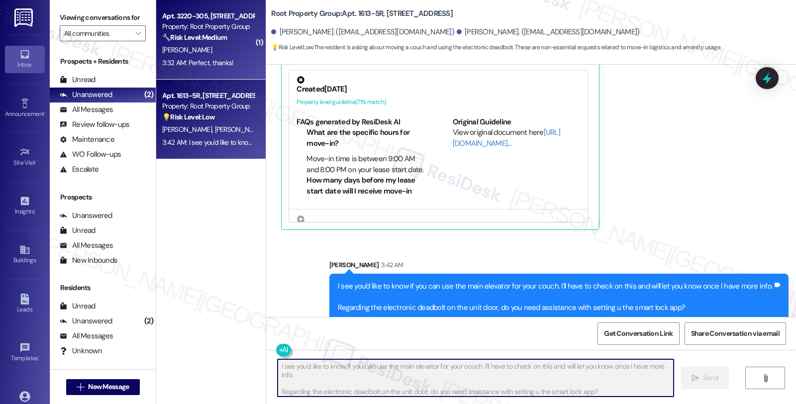
click at [205, 42] on div "🔧 Risk Level: Medium The resident is requesting assistance with setting up the …" at bounding box center [208, 37] width 92 height 10
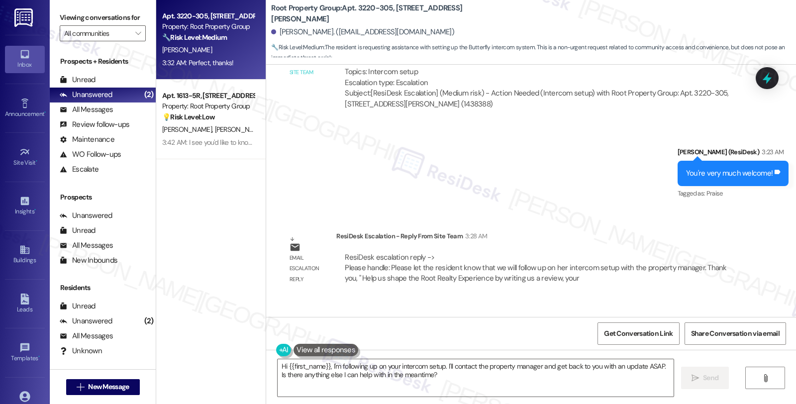
scroll to position [887, 0]
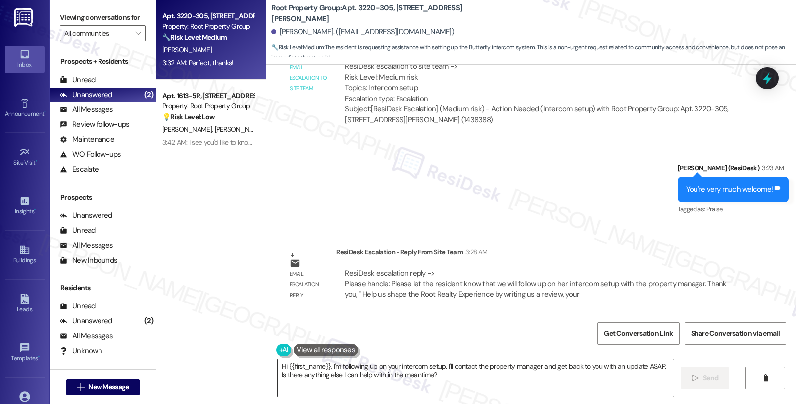
click at [384, 378] on textarea "Hi {{first_name}}, I'm following up on your intercom setup. I'll contact the pr…" at bounding box center [475, 377] width 396 height 37
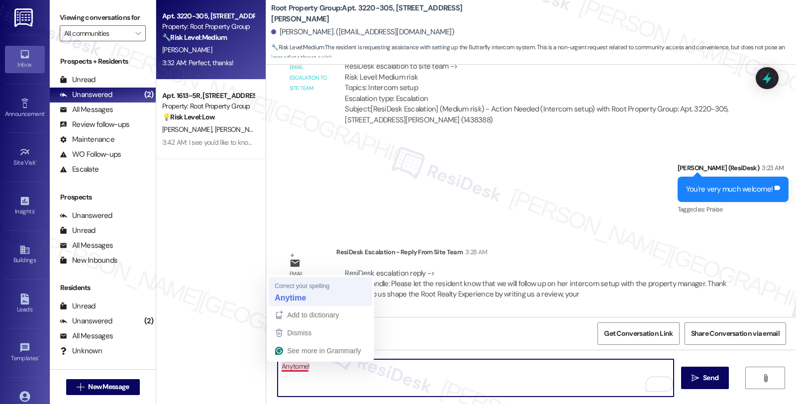
type textarea "Anytime!"
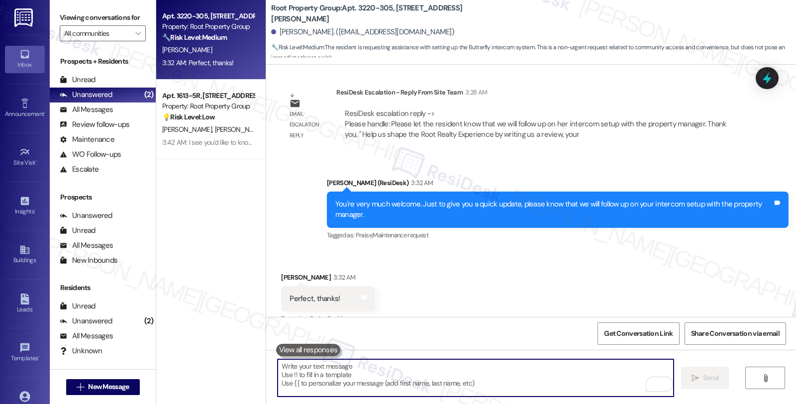
scroll to position [1053, 0]
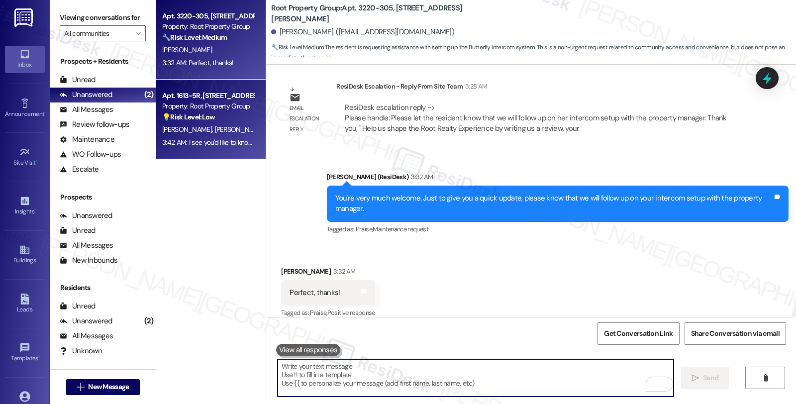
click at [230, 113] on div "💡 Risk Level: Low The resident is asking about moving a couch and using the ele…" at bounding box center [208, 117] width 92 height 10
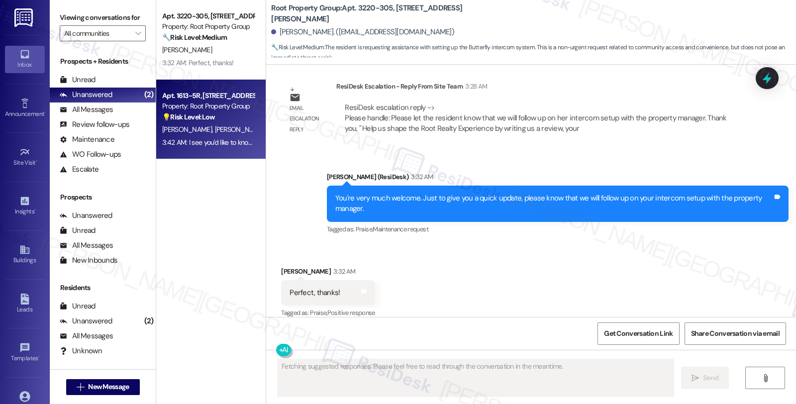
type textarea "Fetching suggested responses. Please feel free to read through the conversation…"
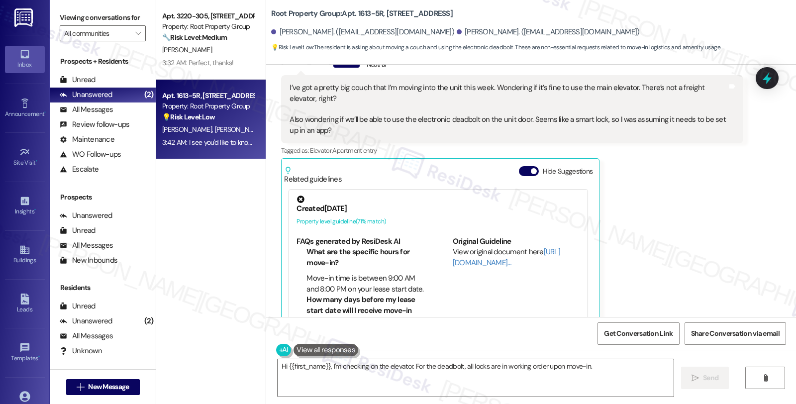
scroll to position [510, 0]
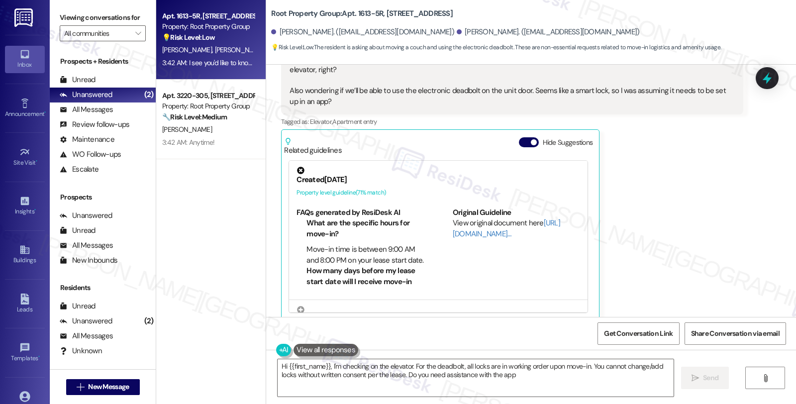
type textarea "Hi {{first_name}}, I'm checking on the elevator. For the deadbolt, all locks ar…"
